Goal: Task Accomplishment & Management: Complete application form

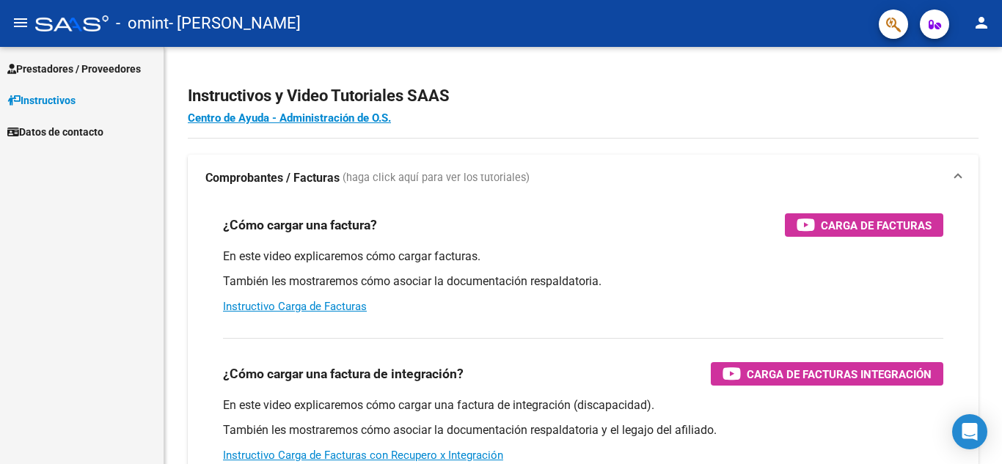
click at [96, 68] on span "Prestadores / Proveedores" at bounding box center [73, 69] width 133 height 16
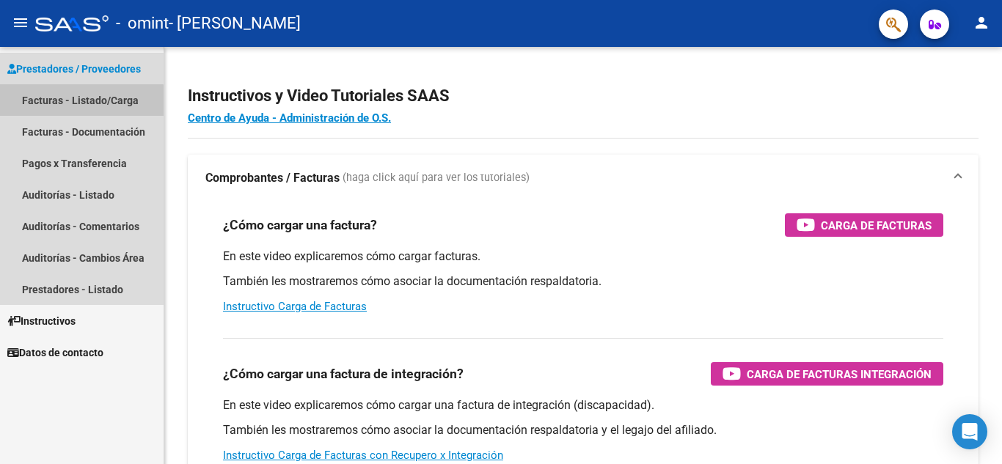
click at [77, 101] on link "Facturas - Listado/Carga" at bounding box center [81, 100] width 163 height 32
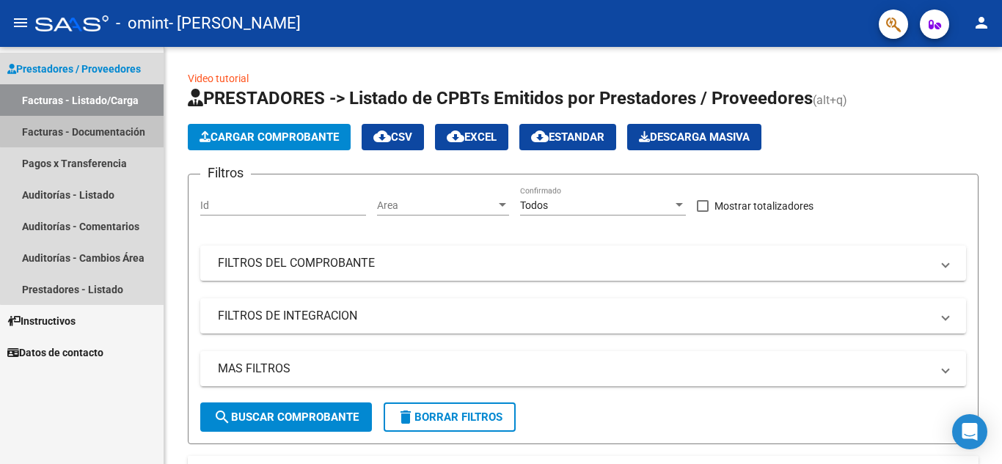
click at [82, 125] on link "Facturas - Documentación" at bounding box center [81, 132] width 163 height 32
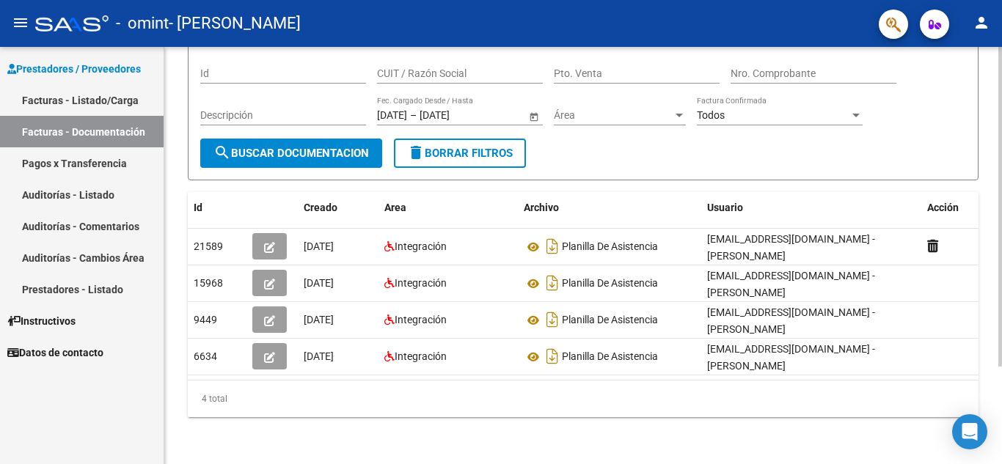
click at [998, 249] on div at bounding box center [1000, 304] width 4 height 320
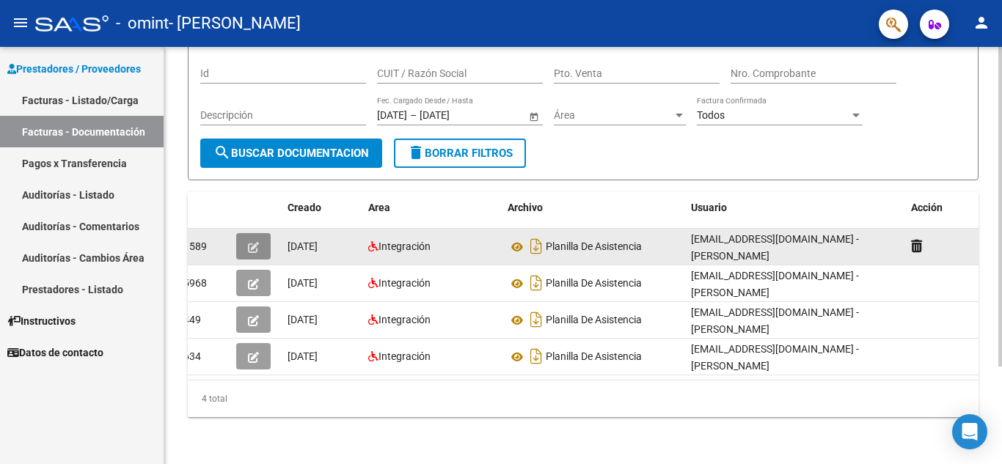
click at [254, 242] on icon "button" at bounding box center [253, 247] width 11 height 11
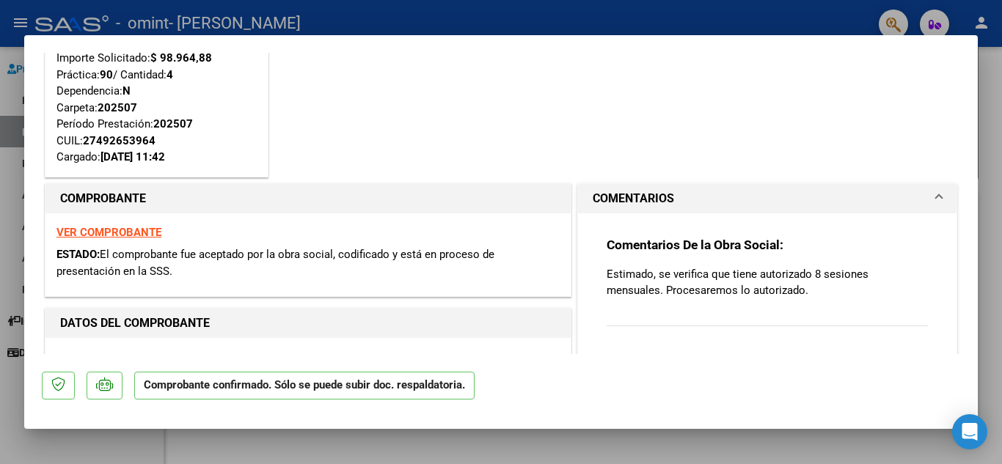
scroll to position [174, 0]
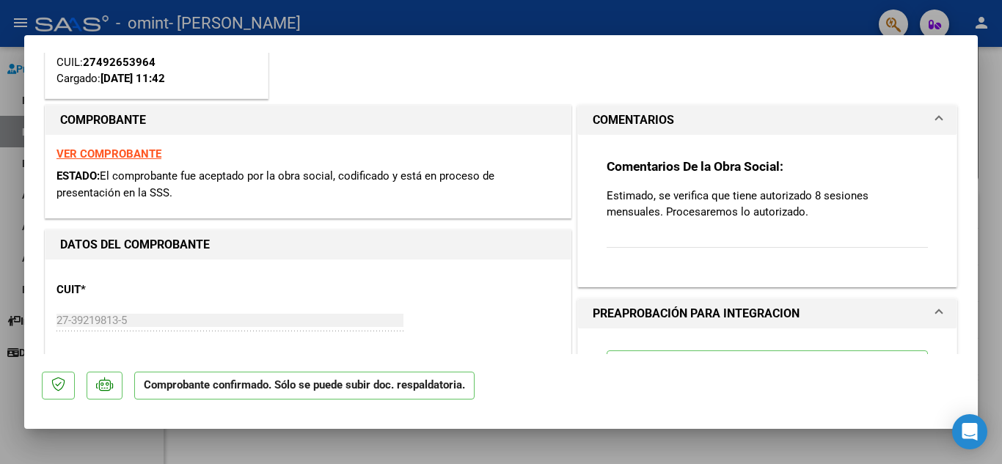
click at [96, 150] on strong "VER COMPROBANTE" at bounding box center [108, 153] width 105 height 13
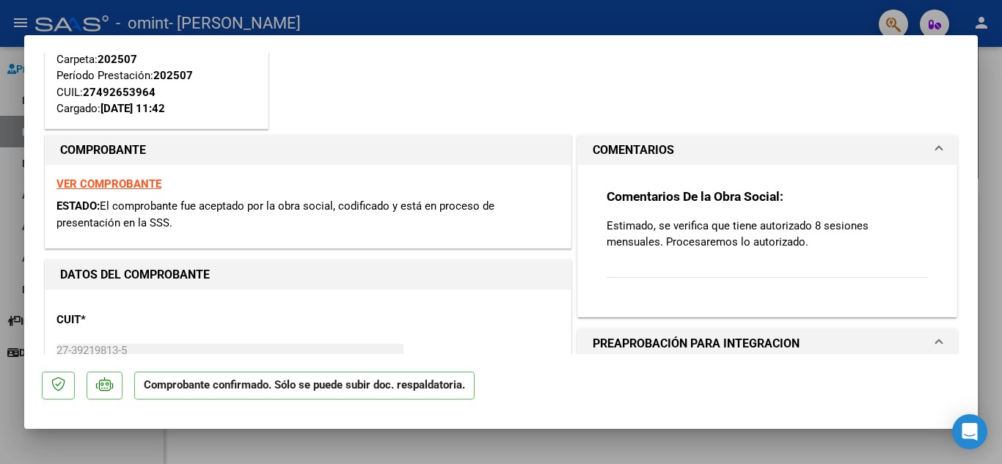
scroll to position [137, 0]
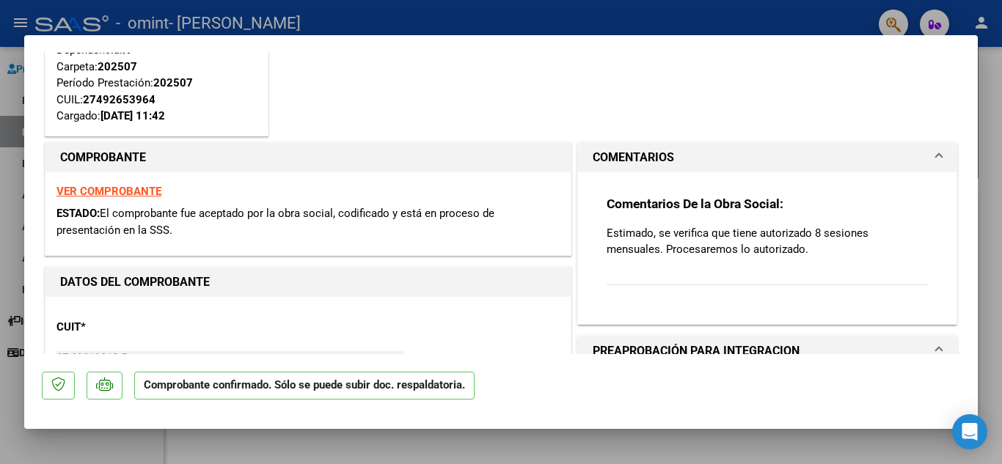
click at [936, 152] on span at bounding box center [939, 158] width 6 height 18
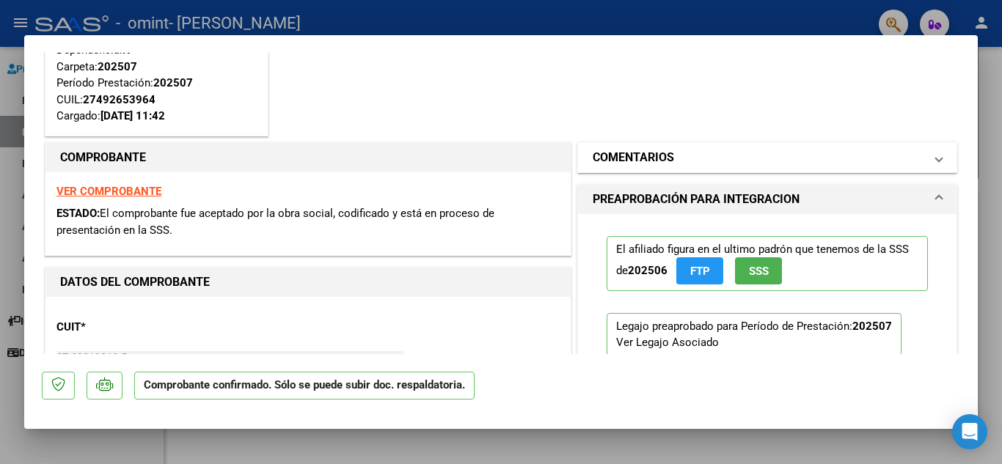
click at [936, 152] on span at bounding box center [939, 158] width 6 height 18
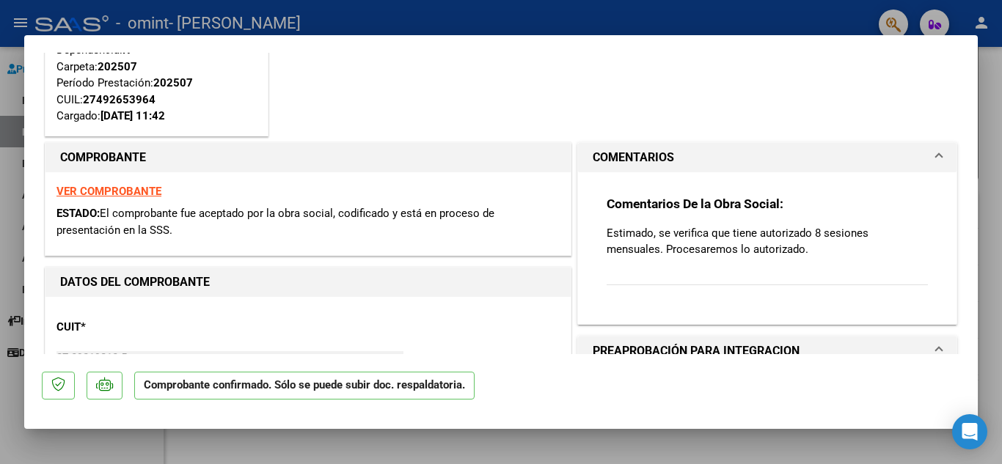
click at [745, 252] on p "Estimado, se verifica que tiene autorizado 8 sesiones mensuales. Procesaremos l…" at bounding box center [766, 241] width 321 height 32
click at [668, 281] on div "Comentarios De la Obra Social: Estimado, se verifica que tiene autorizado 8 ses…" at bounding box center [766, 249] width 321 height 106
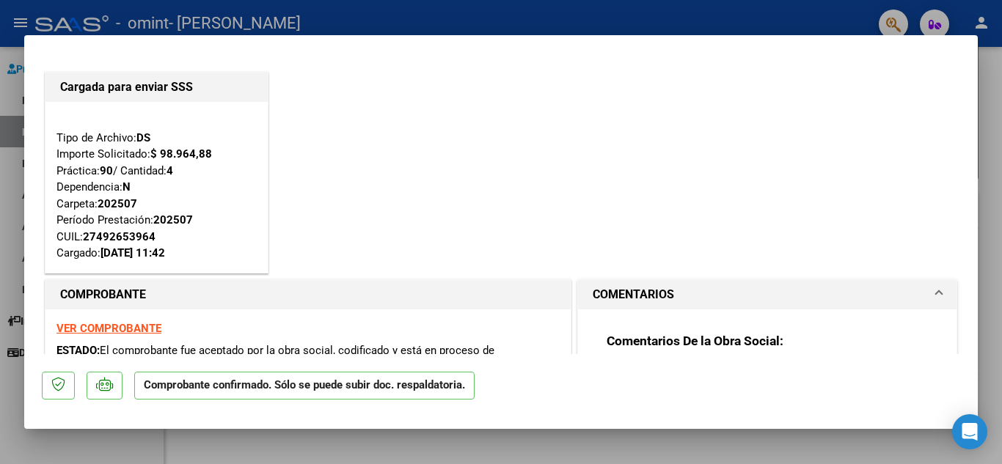
scroll to position [249, 0]
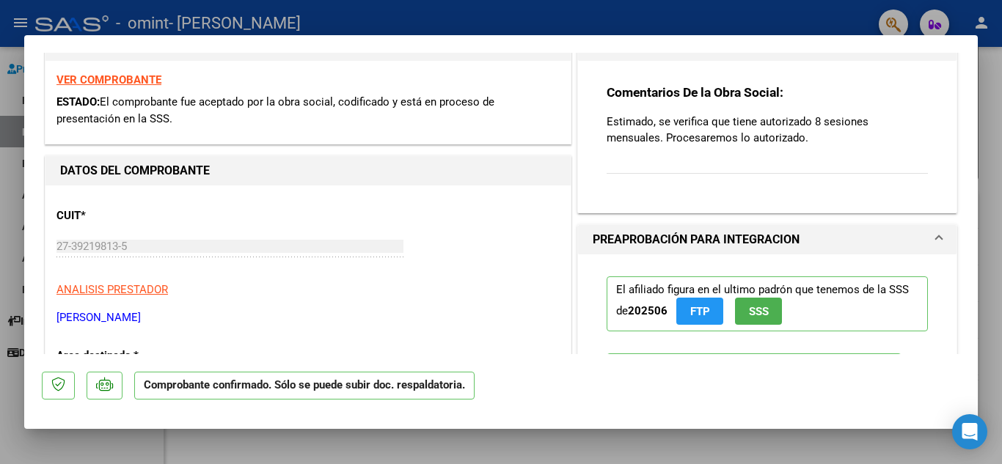
click at [692, 128] on p "Estimado, se verifica que tiene autorizado 8 sesiones mensuales. Procesaremos l…" at bounding box center [766, 130] width 321 height 32
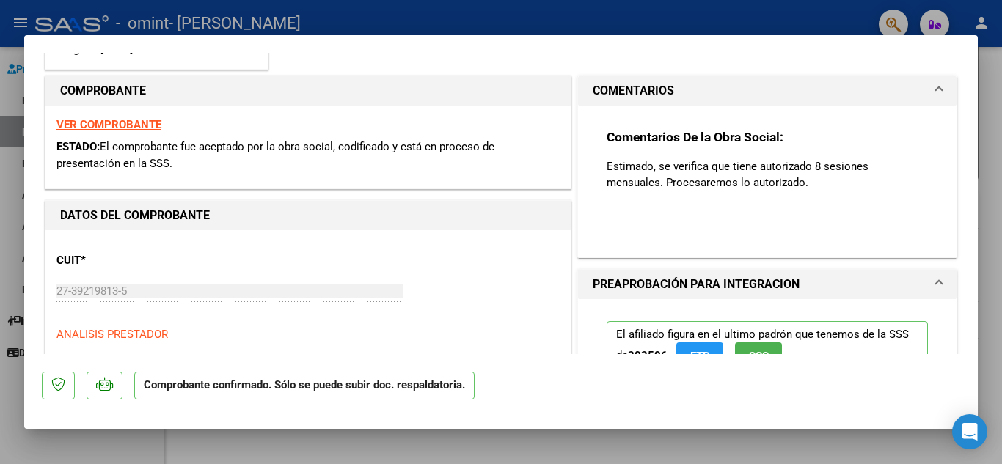
scroll to position [189, 0]
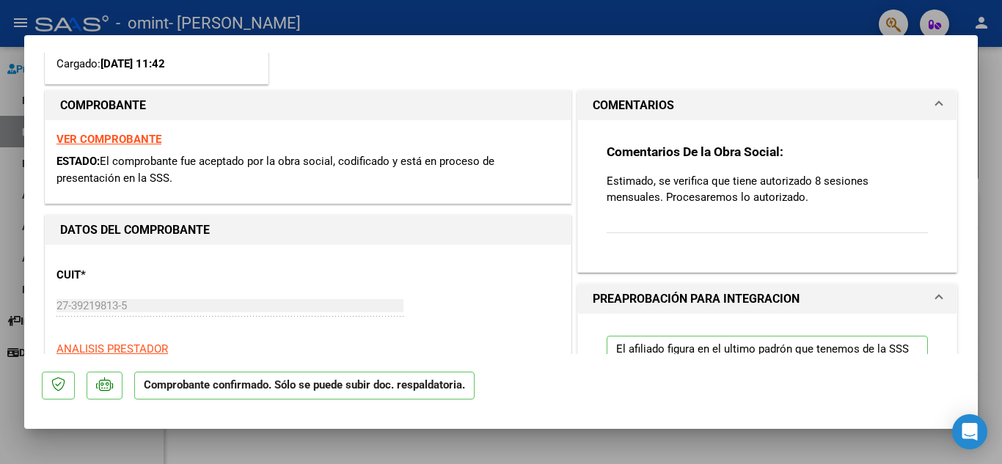
click at [915, 103] on span "COMENTARIOS" at bounding box center [763, 106] width 343 height 18
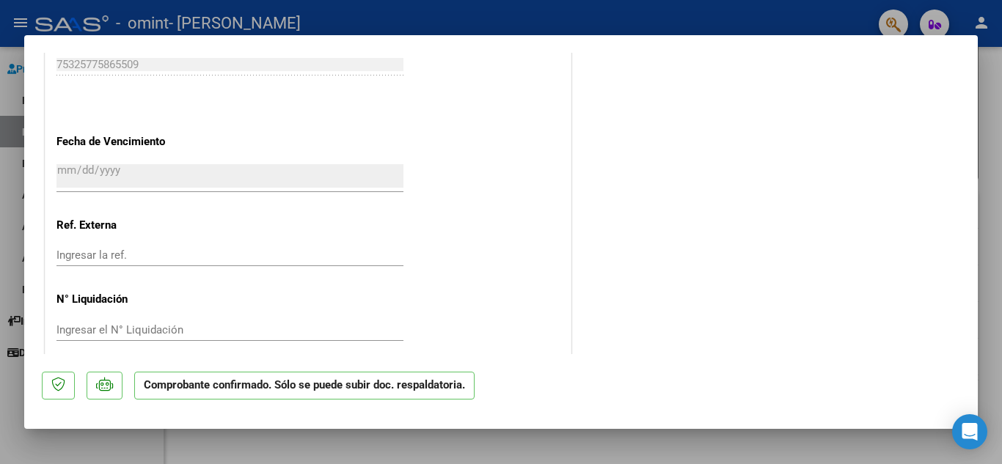
scroll to position [1089, 0]
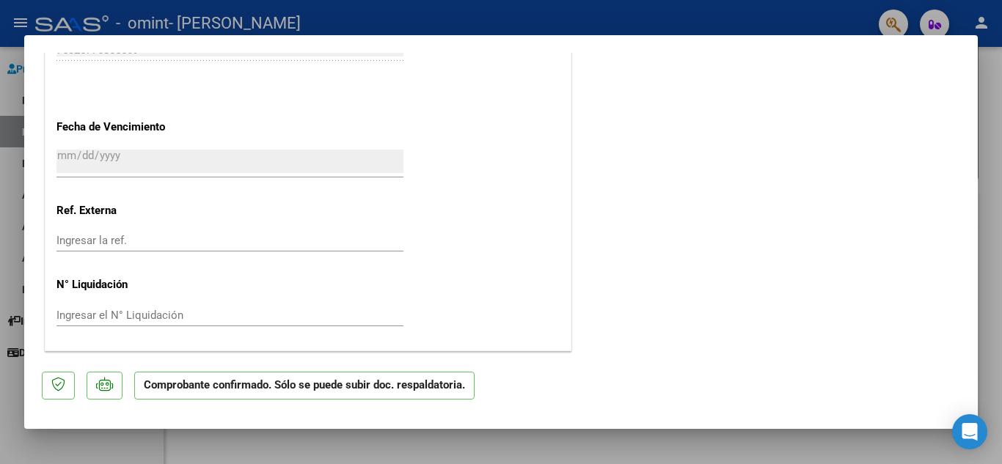
click at [984, 137] on div at bounding box center [501, 232] width 1002 height 464
type input "$ 0,00"
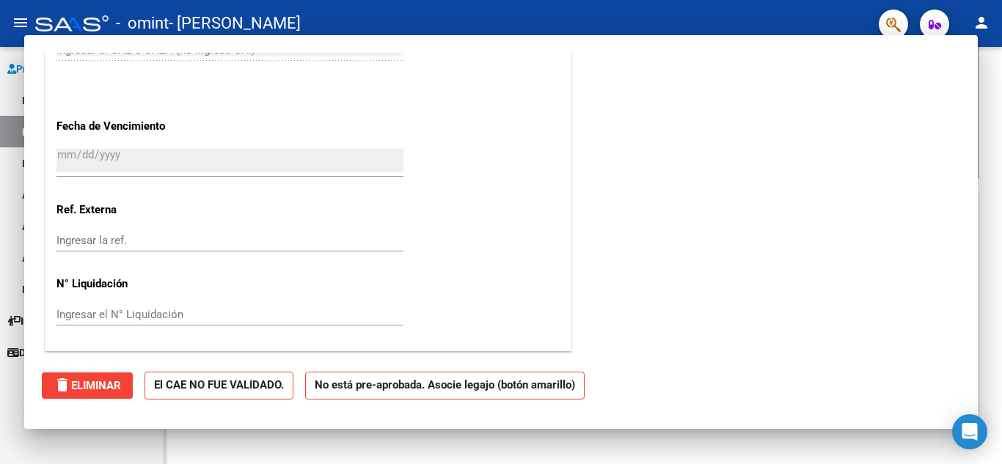
scroll to position [907, 0]
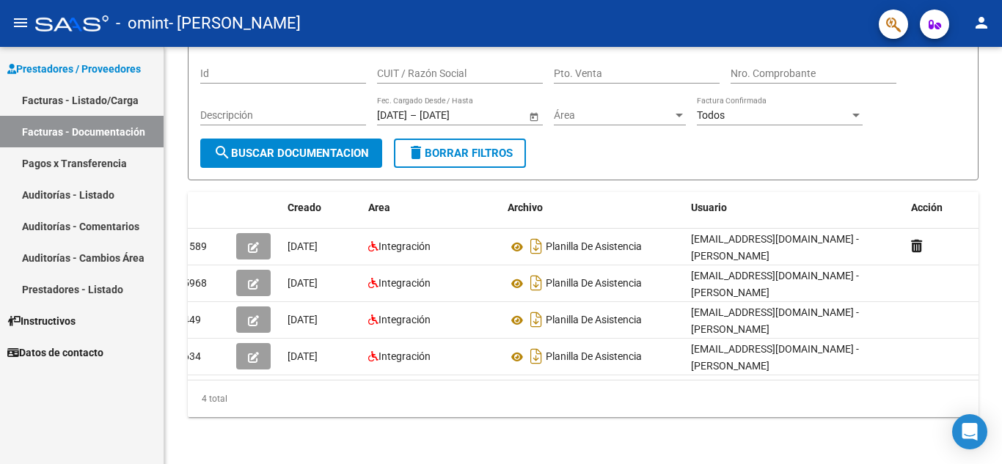
click at [984, 137] on div "PRESTADORES -> Comprobantes - Documentación Respaldatoria cloud_download Export…" at bounding box center [582, 197] width 837 height 533
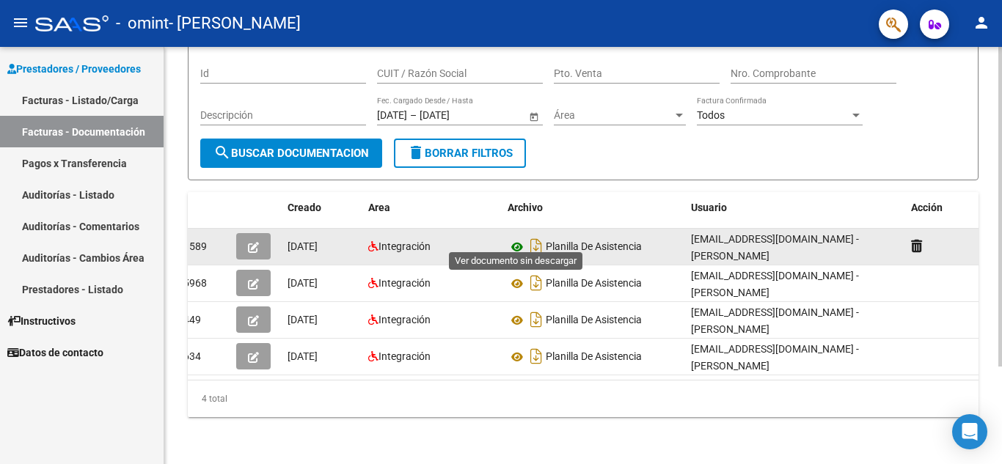
click at [512, 238] on icon at bounding box center [516, 247] width 19 height 18
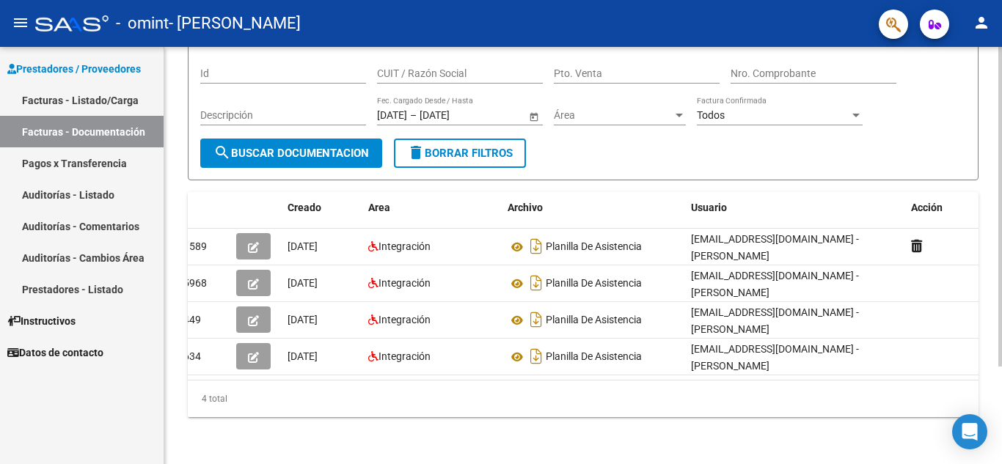
scroll to position [128, 0]
click at [1001, 288] on div at bounding box center [1000, 304] width 4 height 320
click at [1001, 367] on div at bounding box center [1000, 304] width 4 height 320
click at [999, 382] on div at bounding box center [1000, 304] width 4 height 320
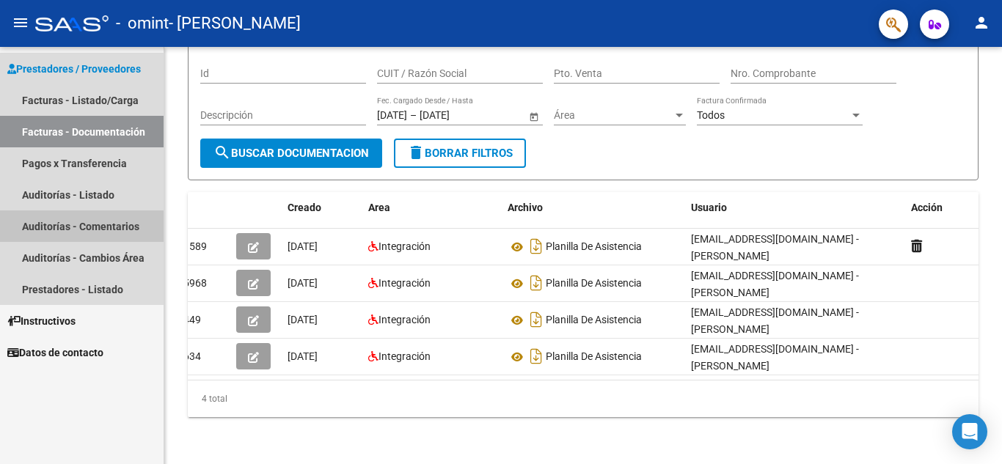
click at [80, 223] on link "Auditorías - Comentarios" at bounding box center [81, 226] width 163 height 32
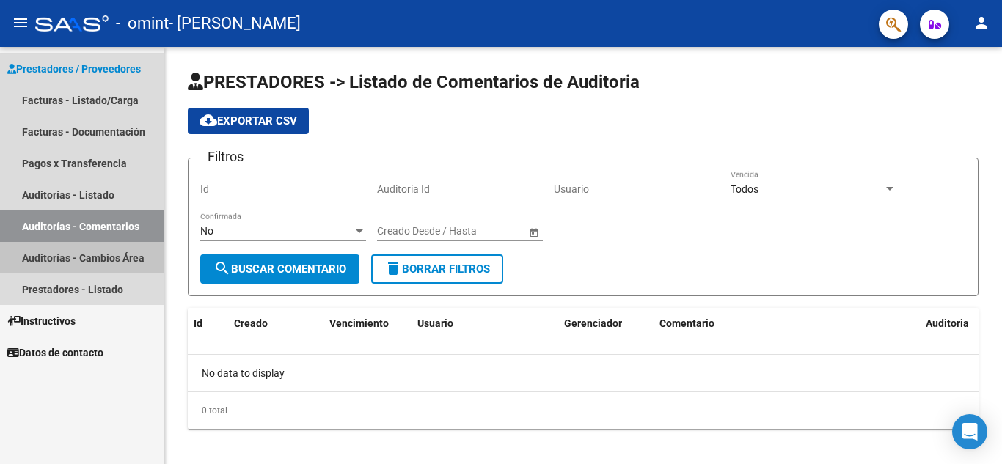
click at [48, 249] on link "Auditorías - Cambios Área" at bounding box center [81, 258] width 163 height 32
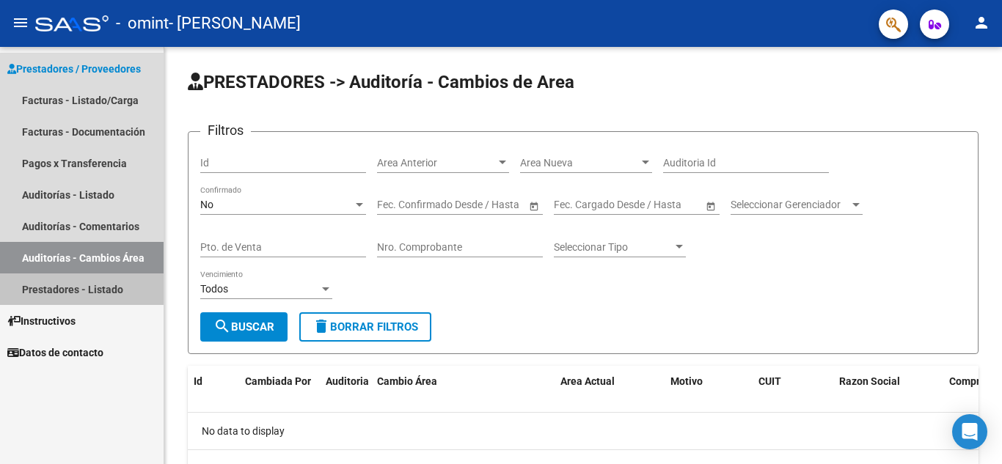
click at [27, 285] on link "Prestadores - Listado" at bounding box center [81, 289] width 163 height 32
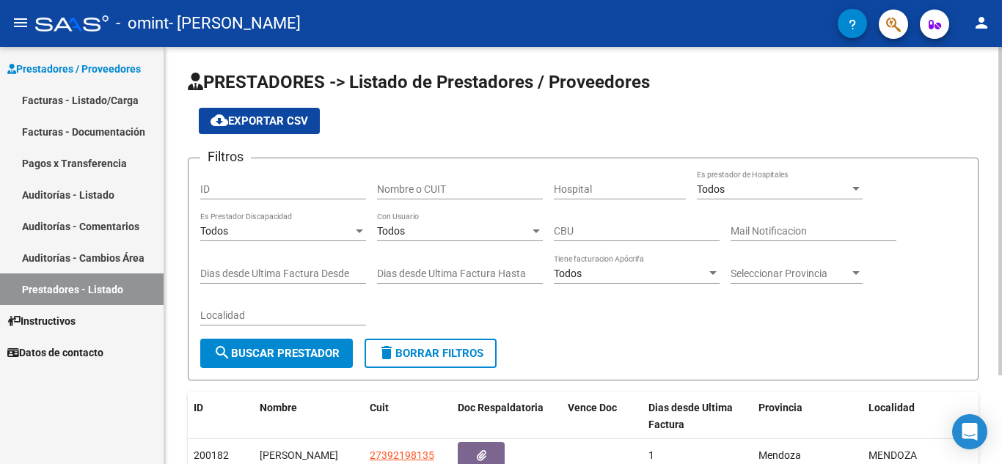
drag, startPoint x: 996, startPoint y: 160, endPoint x: 999, endPoint y: 198, distance: 38.2
click at [999, 198] on div "PRESTADORES -> Listado de Prestadores / Proveedores cloud_download Exportar CSV…" at bounding box center [584, 304] width 841 height 515
click at [987, 190] on div "PRESTADORES -> Listado de Prestadores / Proveedores cloud_download Exportar CSV…" at bounding box center [582, 304] width 837 height 515
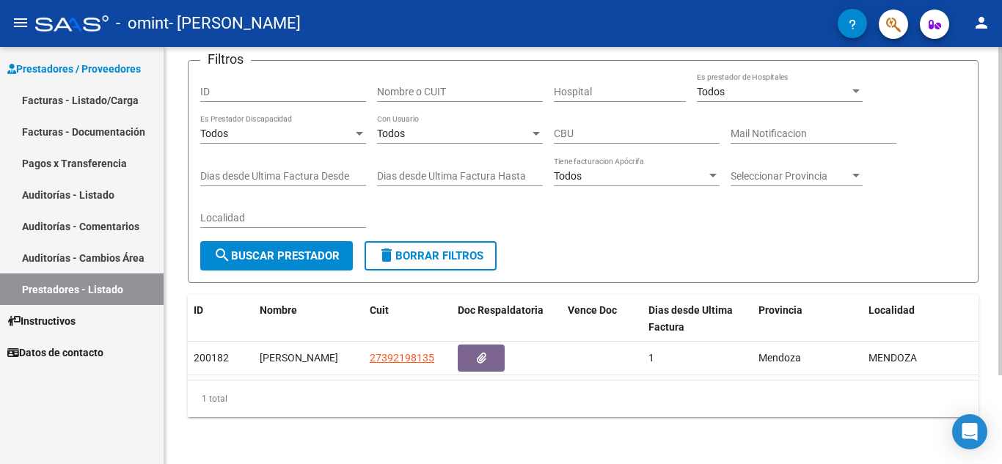
scroll to position [112, 0]
click at [1000, 312] on div at bounding box center [1000, 300] width 4 height 328
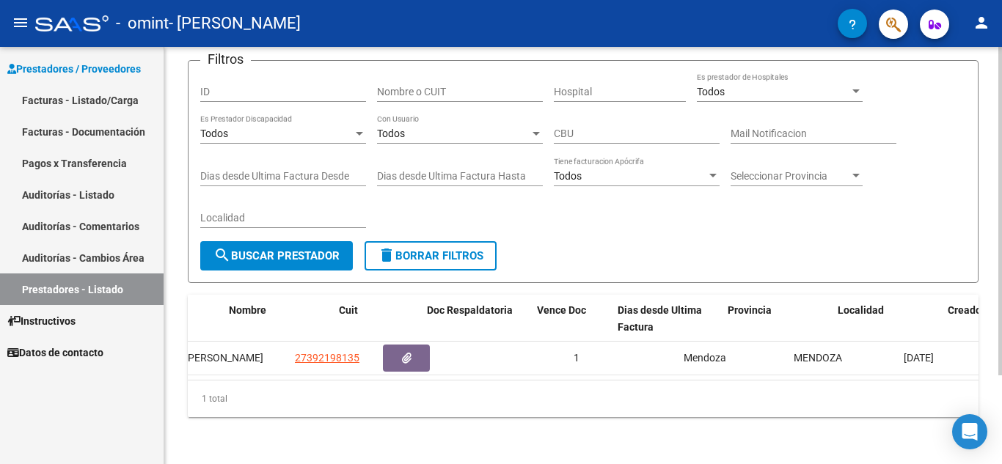
scroll to position [0, 0]
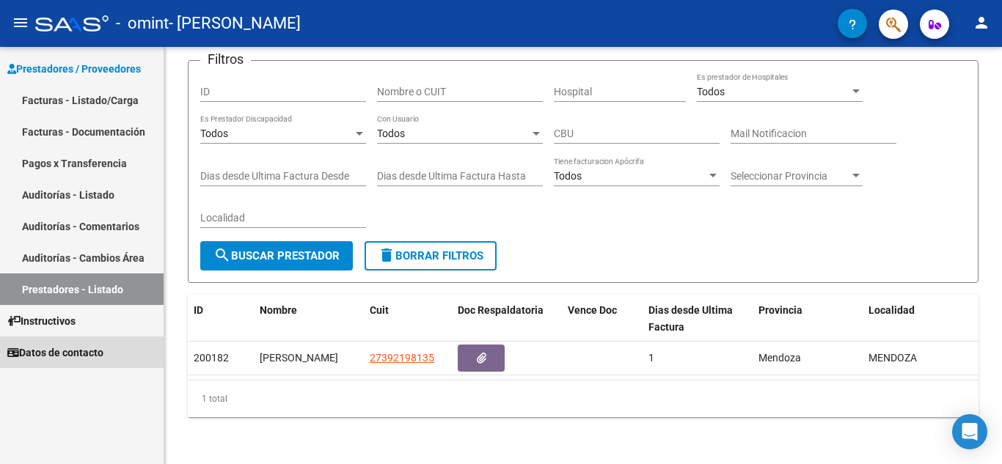
click at [80, 345] on span "Datos de contacto" at bounding box center [55, 353] width 96 height 16
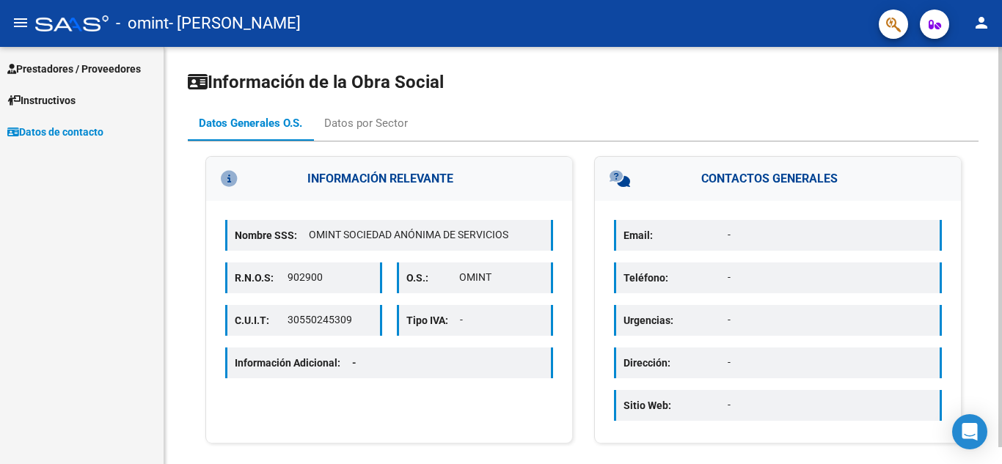
scroll to position [18, 0]
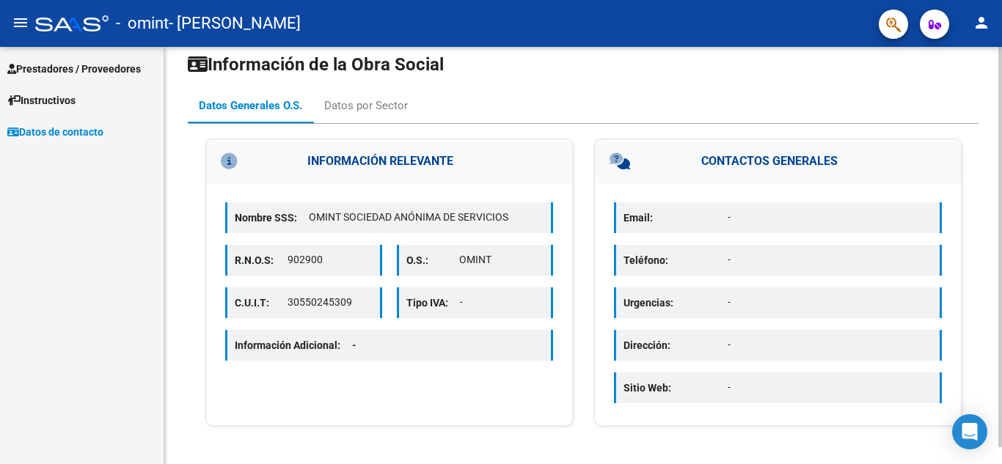
click at [994, 192] on div "Información de la Obra Social Datos Generales O.S. Datos por Sector INFORMACIÓN…" at bounding box center [584, 246] width 841 height 435
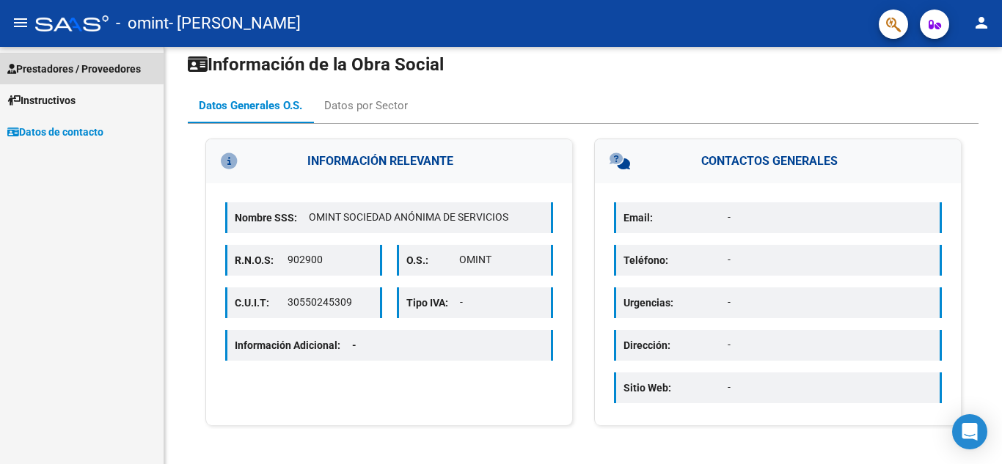
click at [68, 67] on span "Prestadores / Proveedores" at bounding box center [73, 69] width 133 height 16
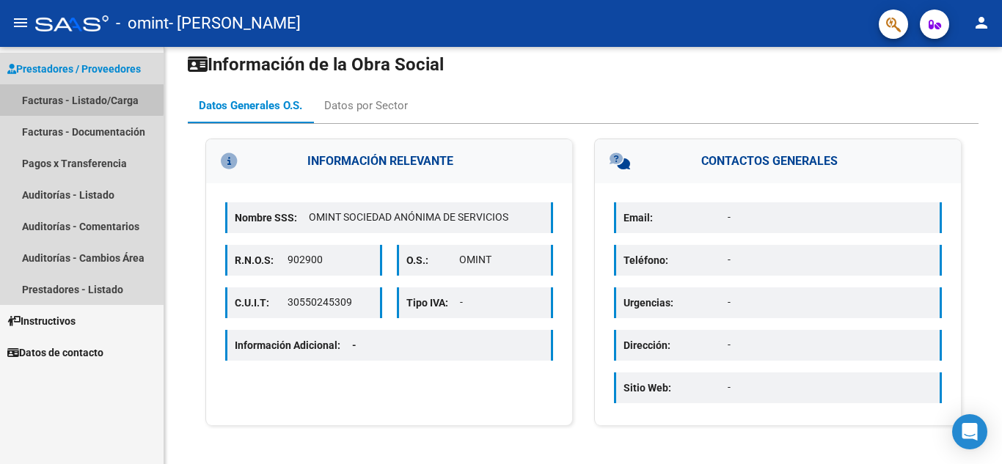
click at [73, 89] on link "Facturas - Listado/Carga" at bounding box center [81, 100] width 163 height 32
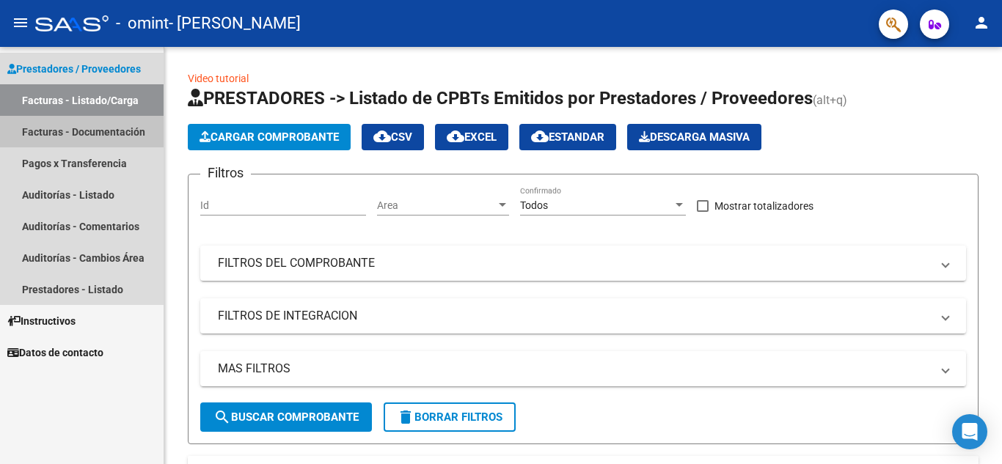
click at [51, 131] on link "Facturas - Documentación" at bounding box center [81, 132] width 163 height 32
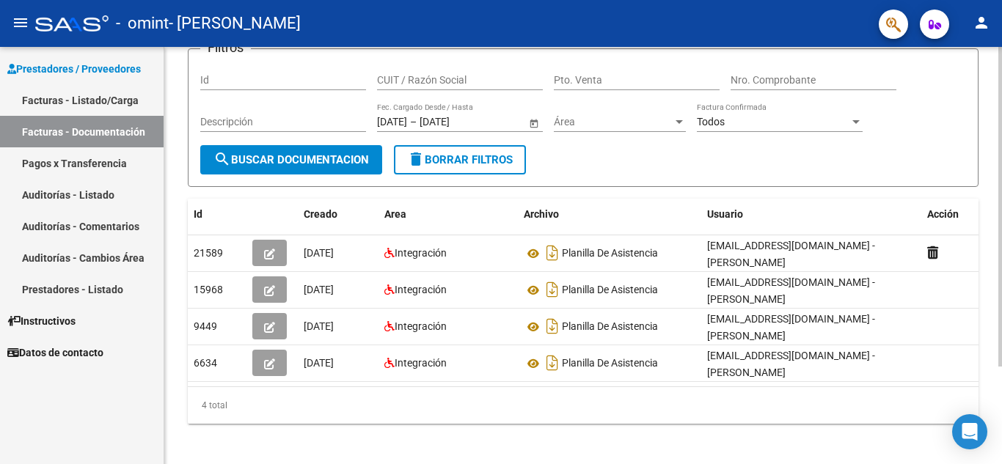
click at [1001, 162] on div at bounding box center [1000, 299] width 4 height 320
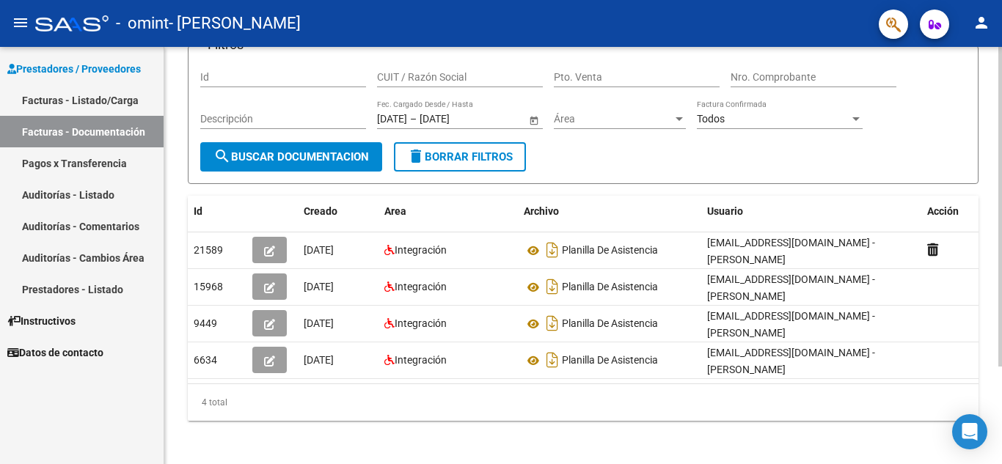
scroll to position [0, 16]
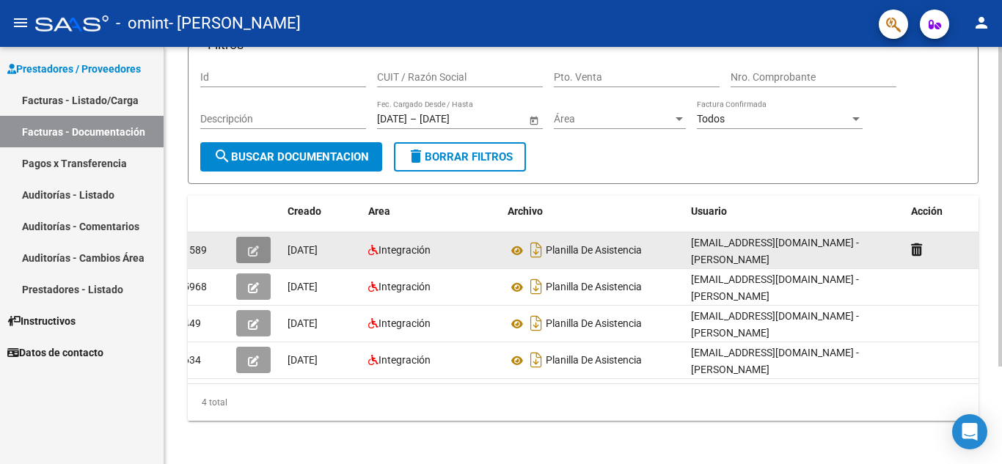
click at [254, 249] on icon "button" at bounding box center [253, 251] width 11 height 11
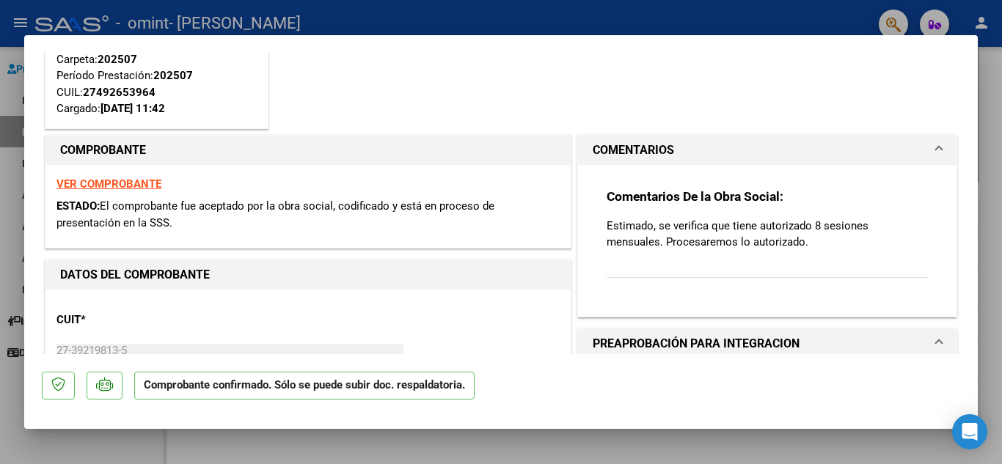
scroll to position [148, 0]
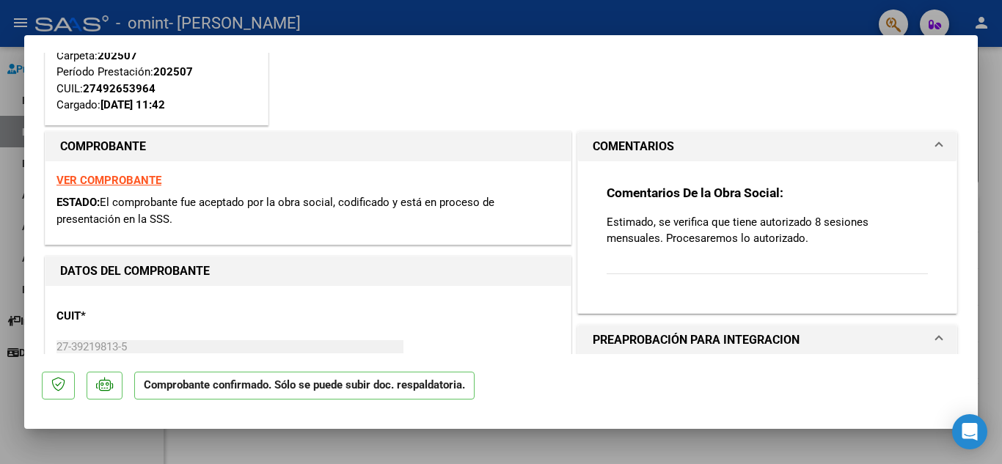
click at [124, 177] on strong "VER COMPROBANTE" at bounding box center [108, 180] width 105 height 13
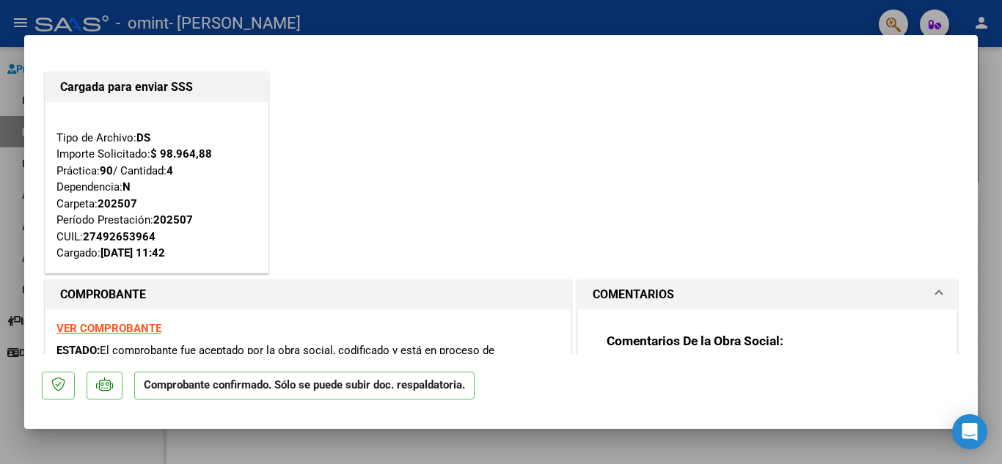
scroll to position [41, 0]
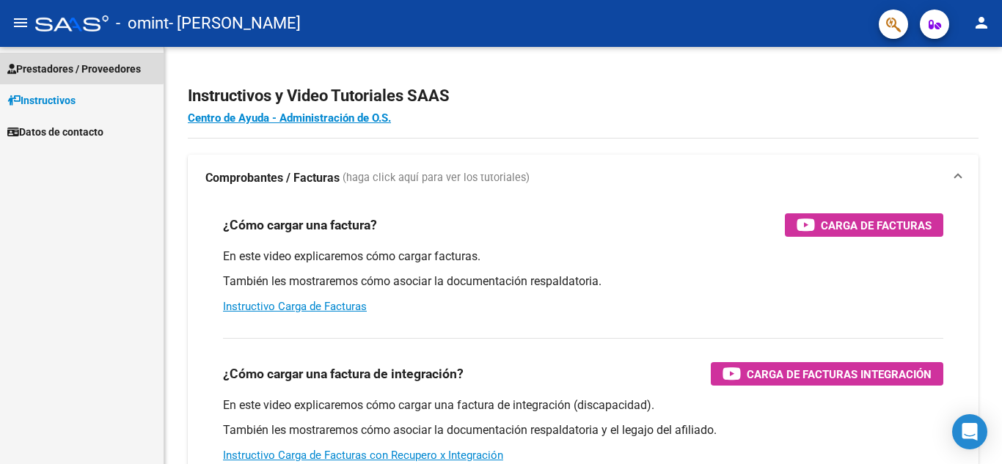
click at [60, 59] on link "Prestadores / Proveedores" at bounding box center [81, 69] width 163 height 32
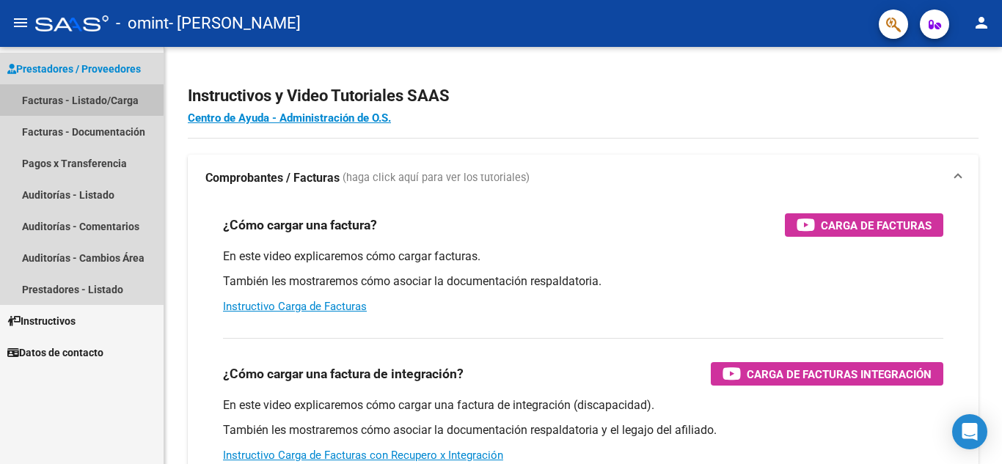
click at [76, 87] on link "Facturas - Listado/Carga" at bounding box center [81, 100] width 163 height 32
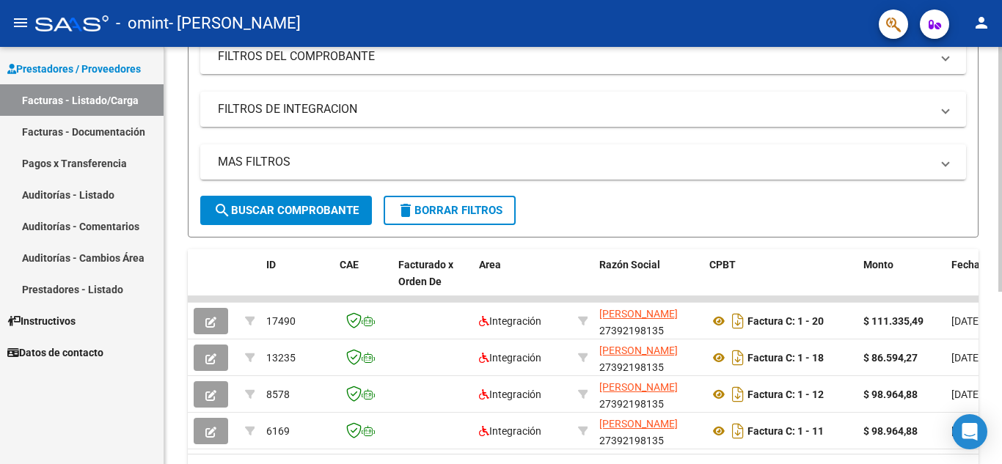
click at [999, 273] on div at bounding box center [1000, 296] width 4 height 245
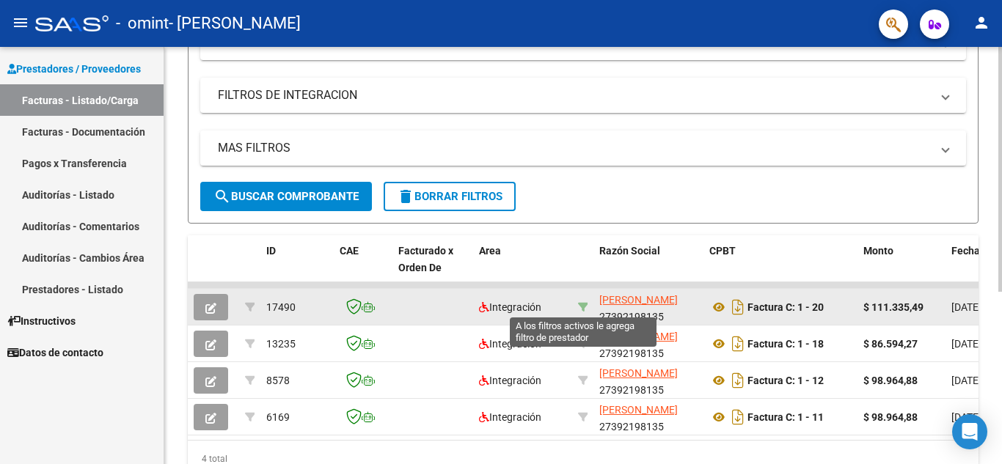
click at [584, 306] on icon at bounding box center [583, 307] width 10 height 10
type input "27392198135"
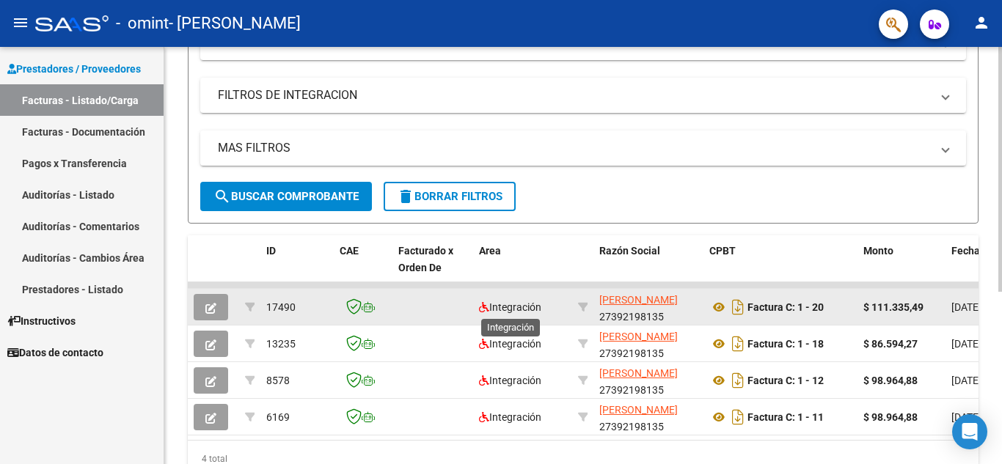
click at [528, 306] on span "Integración" at bounding box center [510, 307] width 62 height 12
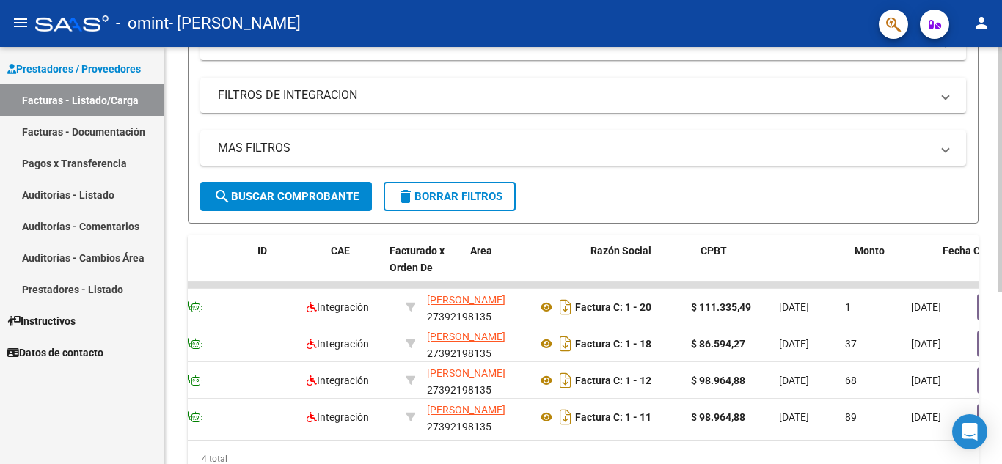
scroll to position [0, 0]
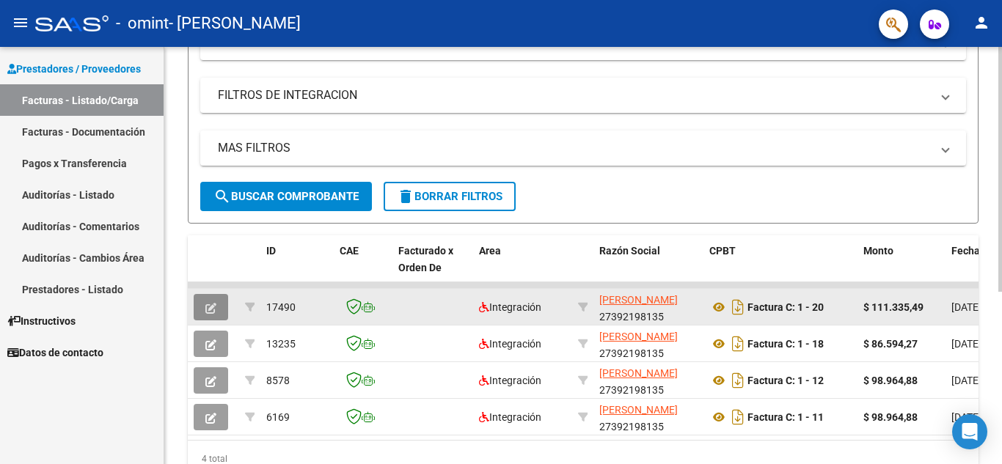
click at [214, 303] on icon "button" at bounding box center [210, 308] width 11 height 11
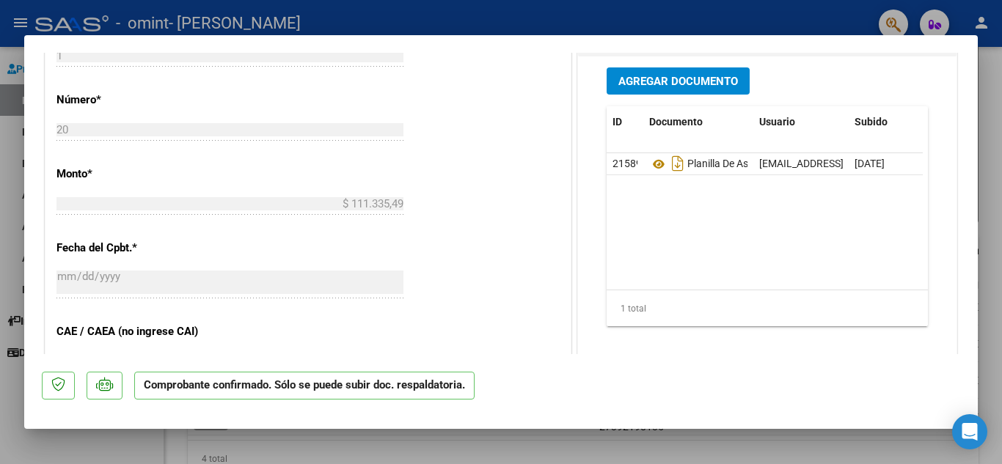
scroll to position [767, 0]
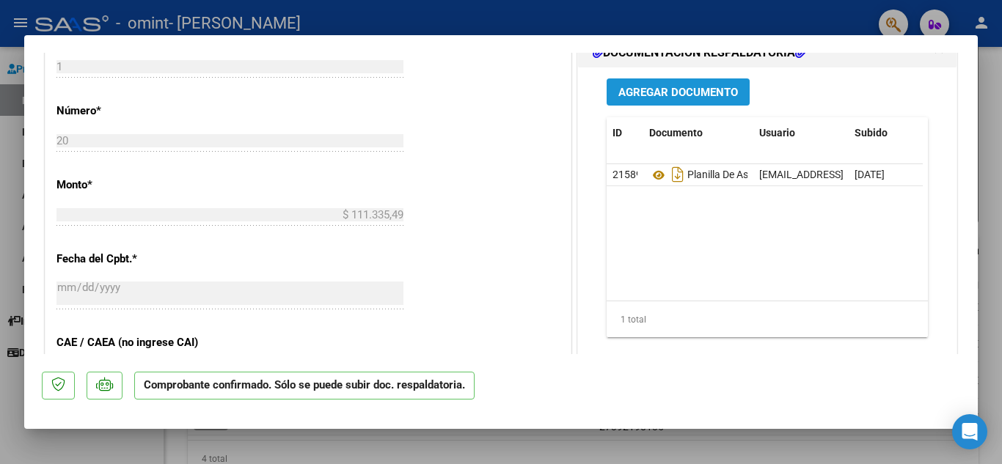
click at [642, 85] on span "Agregar Documento" at bounding box center [678, 91] width 120 height 13
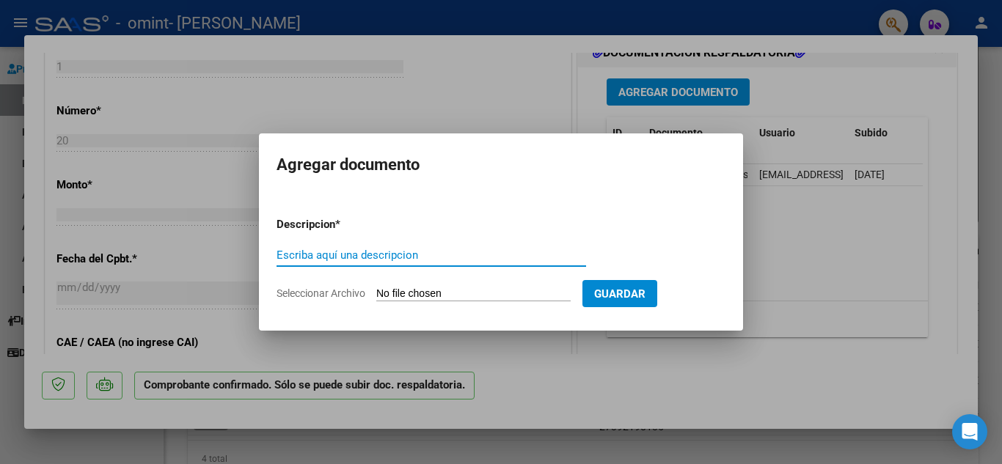
click at [385, 255] on input "Escriba aquí una descripcion" at bounding box center [430, 255] width 309 height 13
type input "Nuevo comprobante"
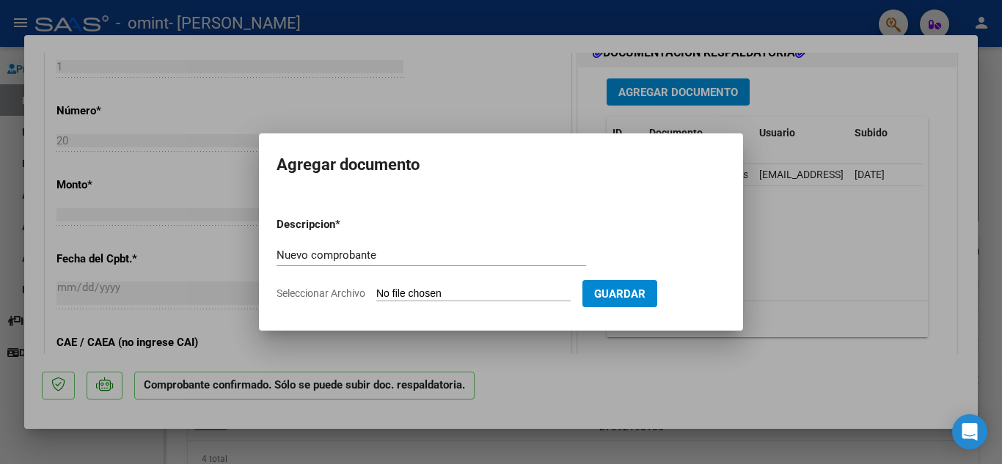
click at [445, 290] on input "Seleccionar Archivo" at bounding box center [473, 294] width 194 height 14
type input "C:\fakepath\27392198135_011_00001_00000022.pdf"
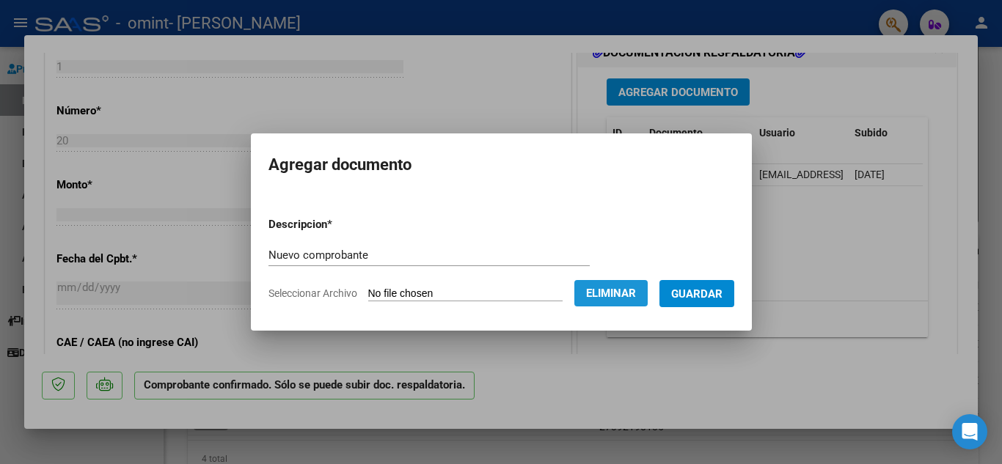
click at [627, 295] on span "Eliminar" at bounding box center [611, 293] width 50 height 13
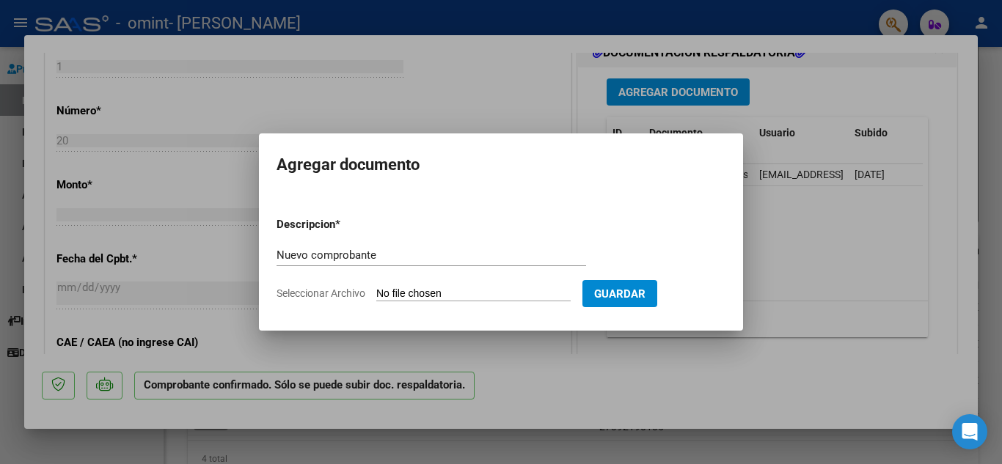
click at [326, 295] on span "Seleccionar Archivo" at bounding box center [320, 293] width 89 height 12
click at [376, 295] on input "Seleccionar Archivo" at bounding box center [473, 294] width 194 height 14
type input "C:\fakepath\27392198135_011_00001_00000022.pdf"
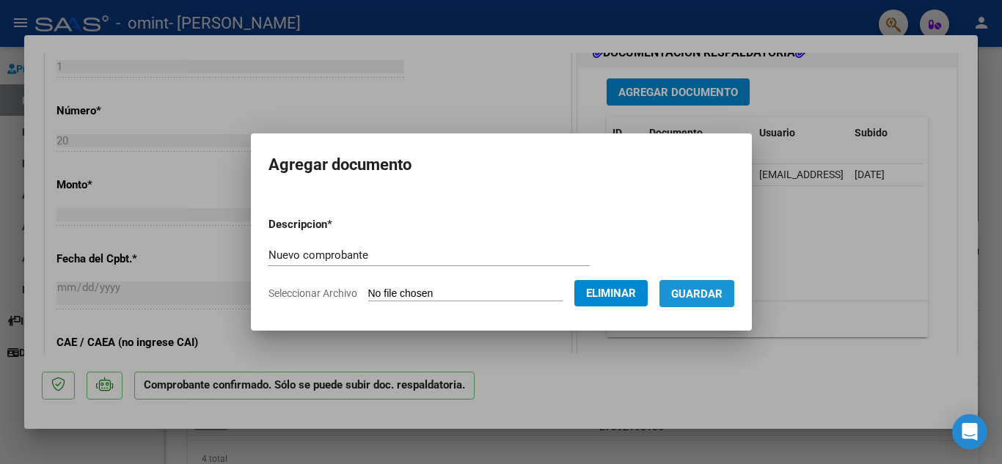
click at [710, 287] on span "Guardar" at bounding box center [696, 293] width 51 height 13
